Goal: Check status: Check status

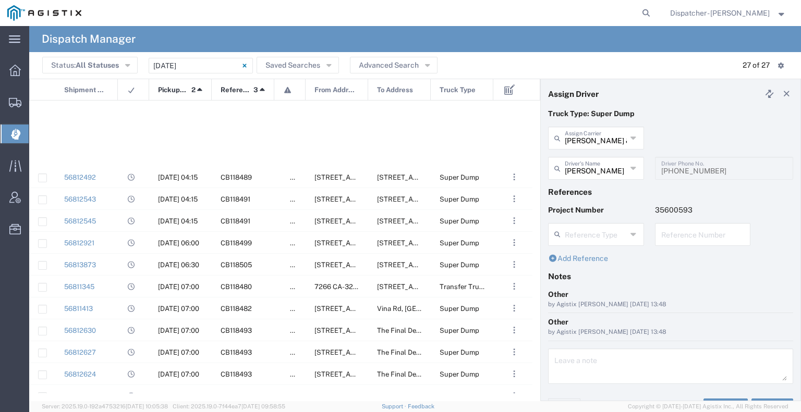
scroll to position [298, 0]
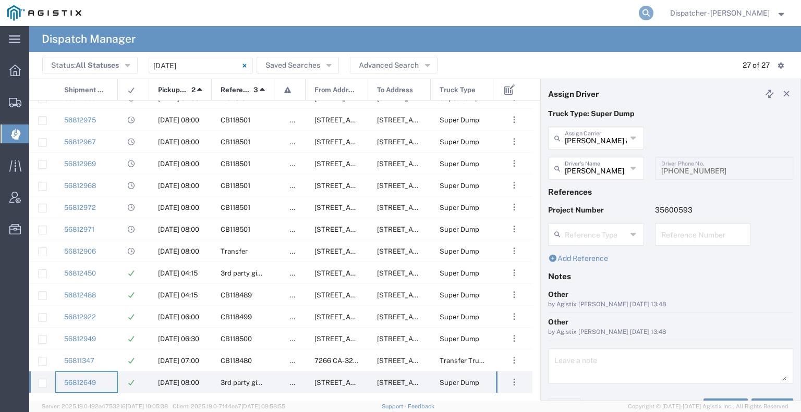
click at [641, 10] on icon at bounding box center [646, 13] width 15 height 15
type input "56798511"
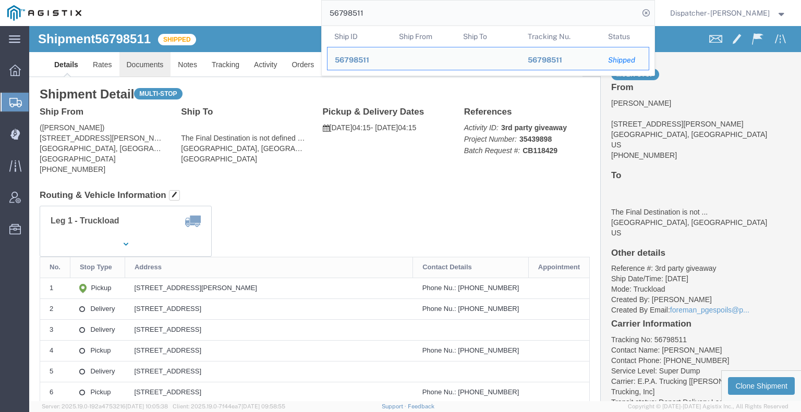
click link "Documents"
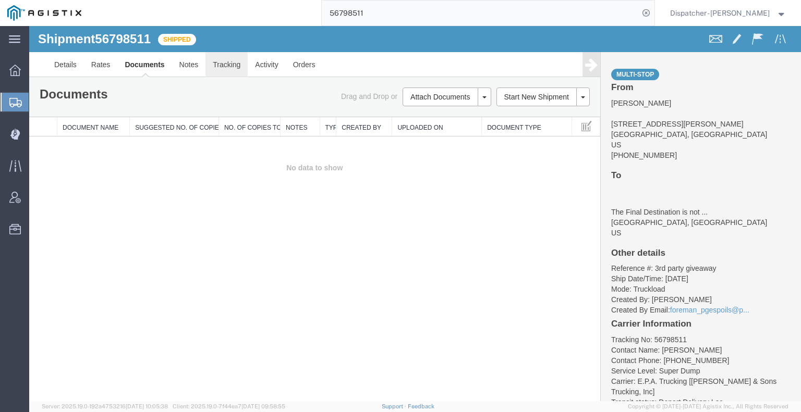
click at [228, 66] on link "Tracking" at bounding box center [226, 64] width 42 height 25
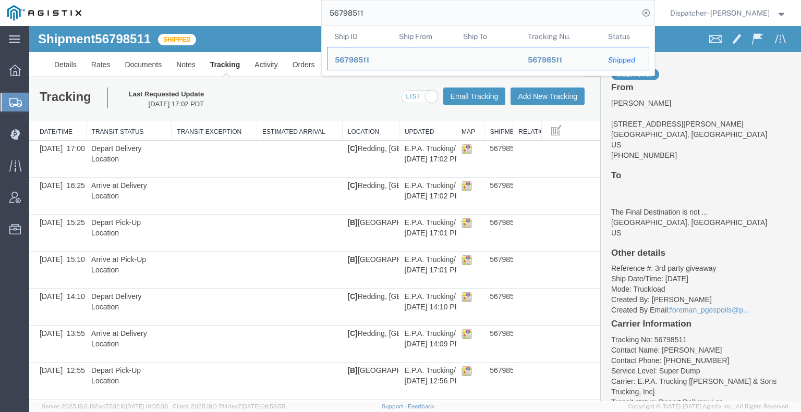
drag, startPoint x: 363, startPoint y: 10, endPoint x: 305, endPoint y: 15, distance: 58.0
click at [305, 15] on div "56798511 Ship ID Ship From Ship To Tracking Nu. Status Ship ID 56798511 Ship Fr…" at bounding box center [372, 13] width 566 height 26
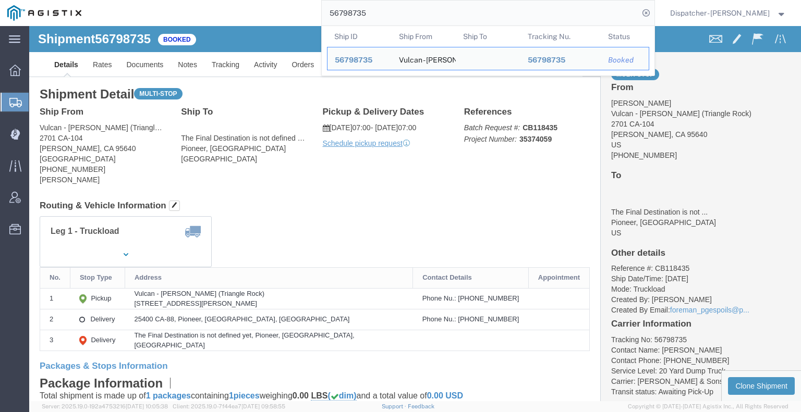
drag, startPoint x: 375, startPoint y: 24, endPoint x: 215, endPoint y: 7, distance: 160.9
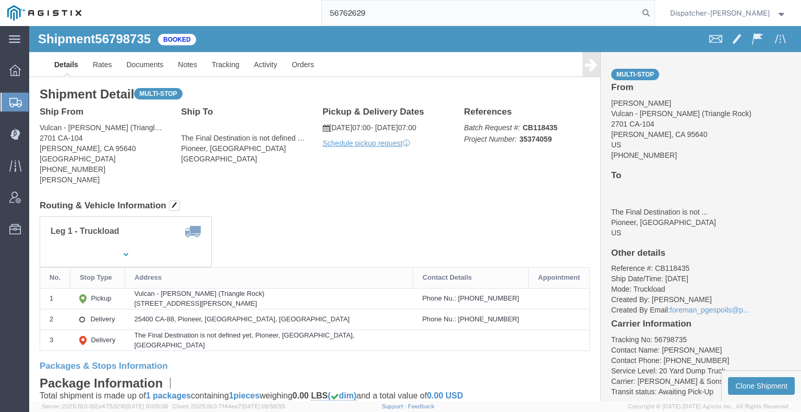
type input "56762629"
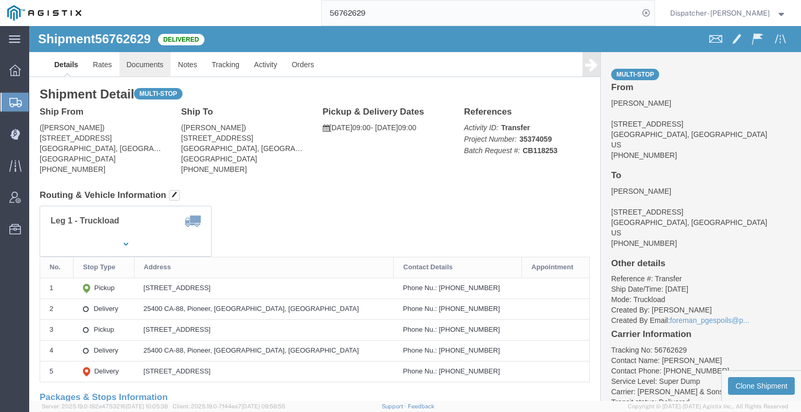
drag, startPoint x: 144, startPoint y: 68, endPoint x: 115, endPoint y: 42, distance: 39.1
click link "Documents"
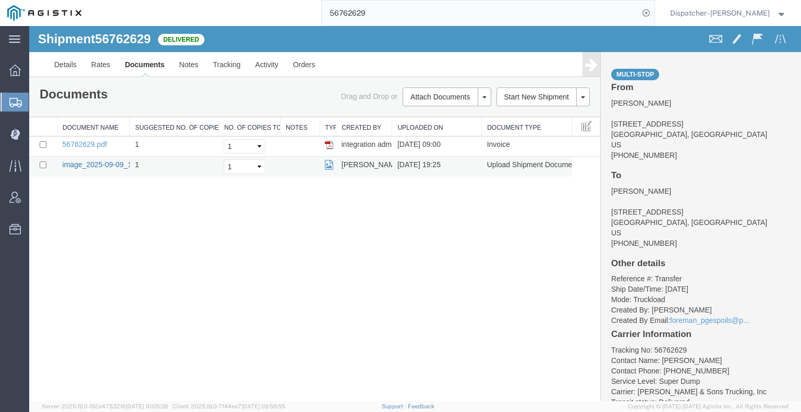
click at [83, 161] on link "image_2025-09-09_19_25_05.jpg" at bounding box center [117, 165] width 109 height 8
click at [101, 164] on link "image_2025-09-09_19_25_05.jpg" at bounding box center [117, 165] width 109 height 8
